Goal: Transaction & Acquisition: Download file/media

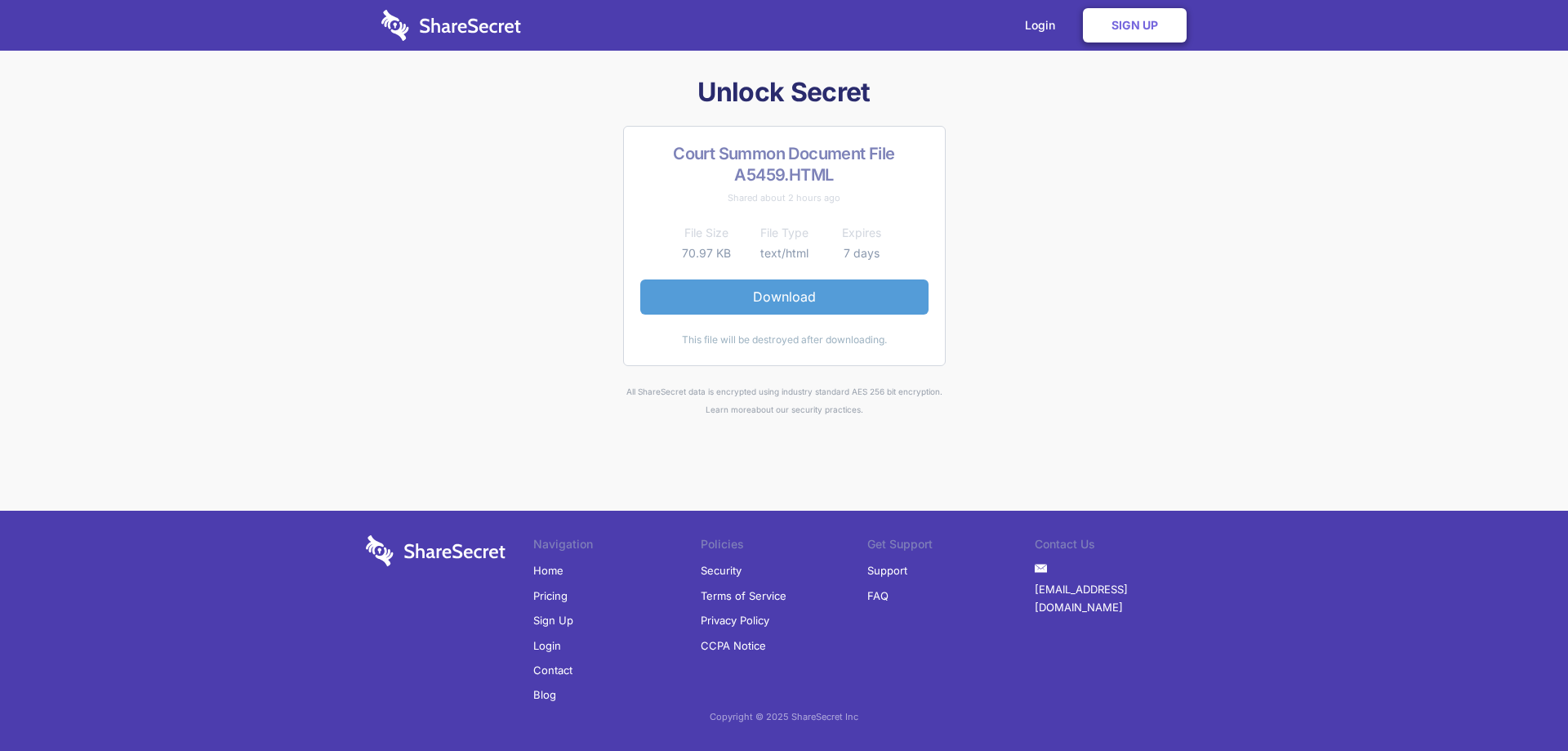
click at [753, 296] on link "Download" at bounding box center [784, 296] width 288 height 34
